Goal: Information Seeking & Learning: Learn about a topic

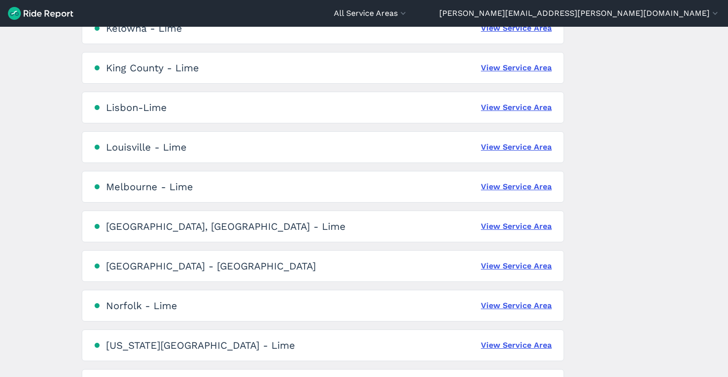
scroll to position [1109, 0]
click at [522, 190] on link "View Service Area" at bounding box center [516, 188] width 71 height 12
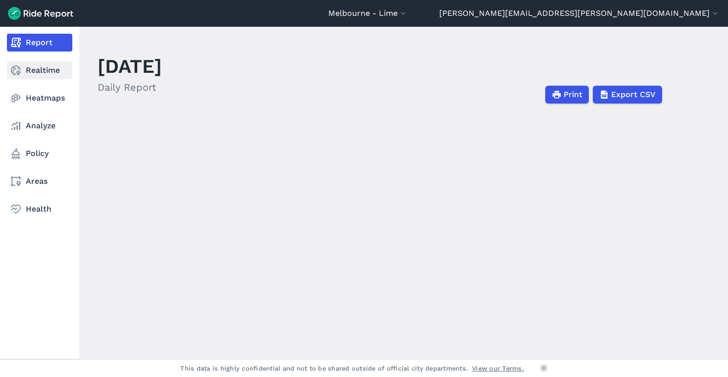
click at [35, 67] on link "Realtime" at bounding box center [39, 70] width 65 height 18
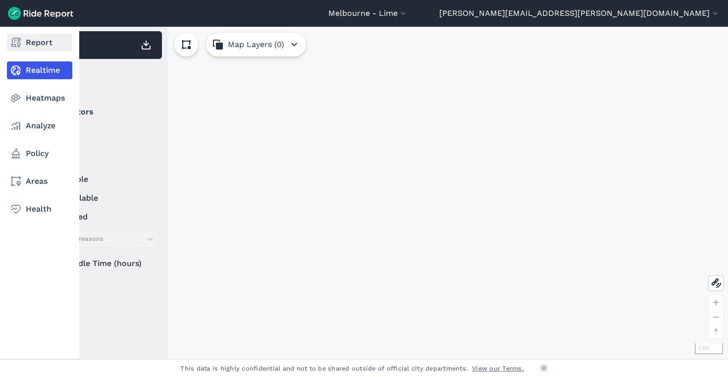
click at [48, 36] on link "Report" at bounding box center [39, 43] width 65 height 18
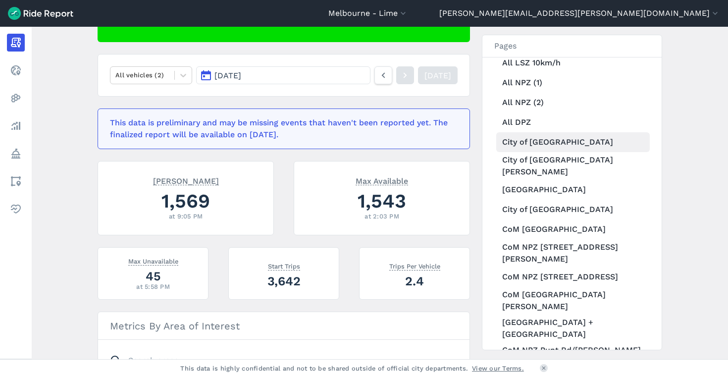
scroll to position [129, 0]
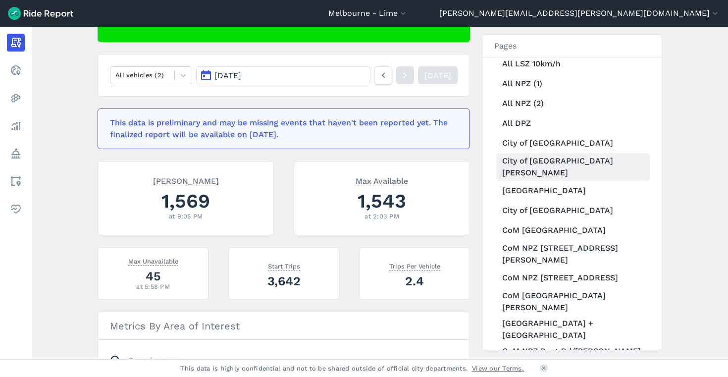
click at [564, 161] on link "City of [GEOGRAPHIC_DATA][PERSON_NAME]" at bounding box center [572, 167] width 153 height 28
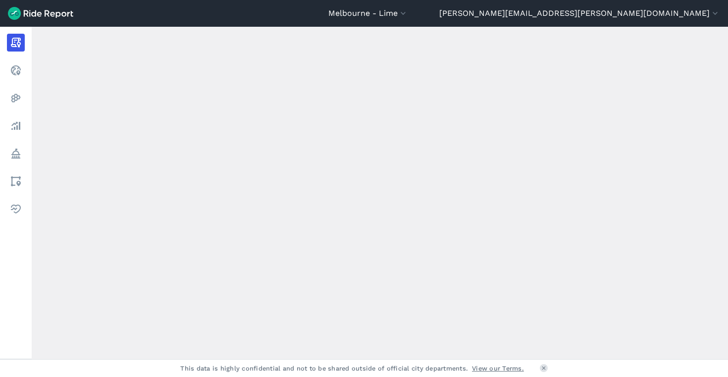
scroll to position [133, 0]
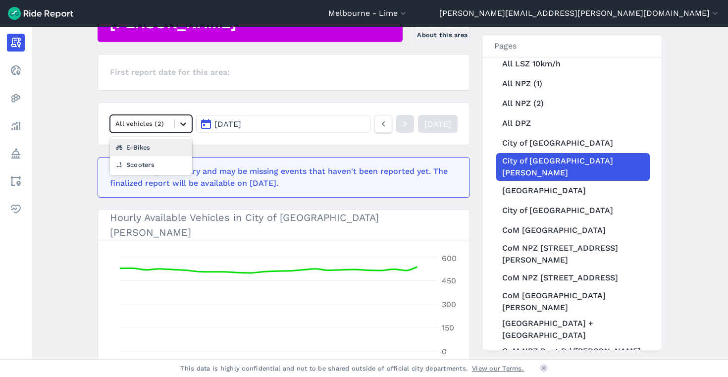
click at [178, 130] on div at bounding box center [183, 123] width 17 height 17
drag, startPoint x: 171, startPoint y: 149, endPoint x: 176, endPoint y: 164, distance: 15.8
click at [176, 164] on div "E-Bikes Scooters" at bounding box center [151, 156] width 82 height 39
click at [176, 164] on div "Scooters" at bounding box center [151, 164] width 82 height 17
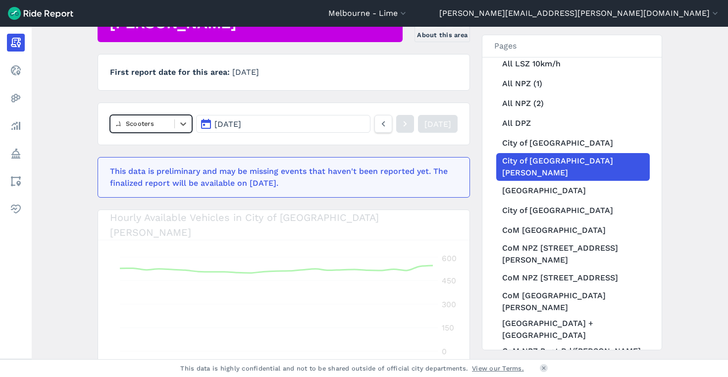
click at [283, 118] on button "[DATE]" at bounding box center [283, 124] width 174 height 18
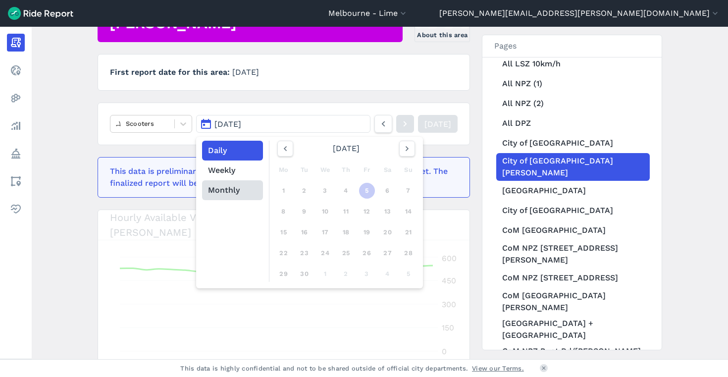
click at [236, 184] on button "Monthly" at bounding box center [232, 190] width 61 height 20
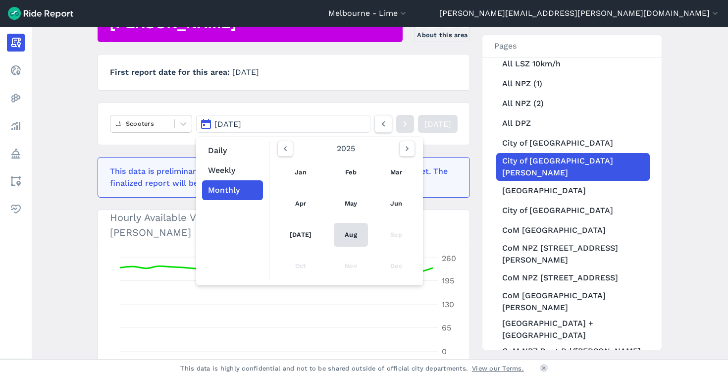
click at [337, 235] on link "Aug" at bounding box center [351, 235] width 34 height 24
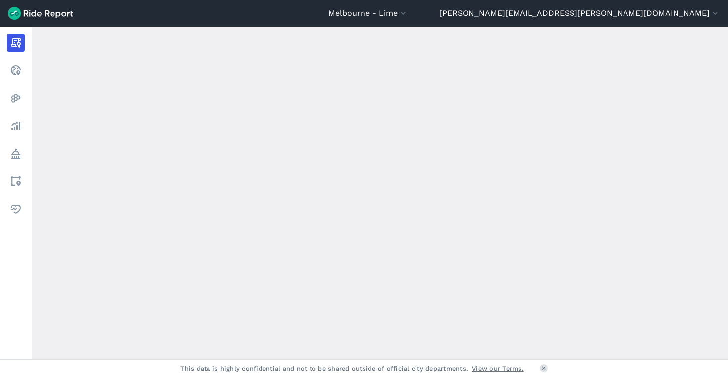
scroll to position [107, 0]
